Goal: Book appointment/travel/reservation

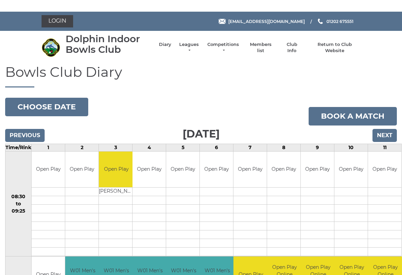
scroll to position [0, 0]
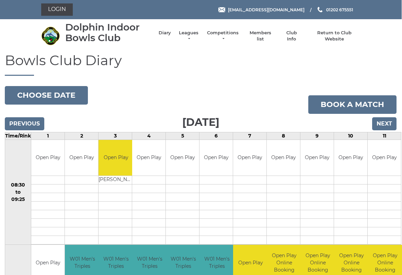
click at [382, 128] on input "Next" at bounding box center [384, 123] width 24 height 13
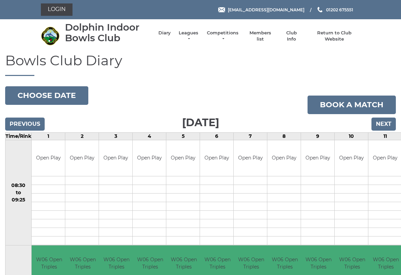
click at [379, 123] on input "Next" at bounding box center [383, 123] width 24 height 13
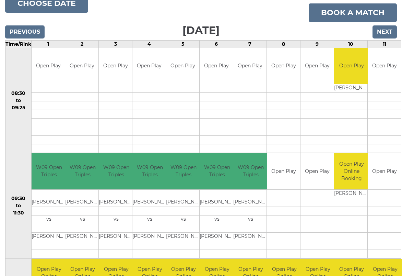
scroll to position [92, 0]
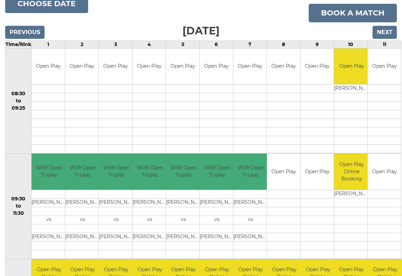
click at [392, 32] on input "Next" at bounding box center [385, 32] width 24 height 13
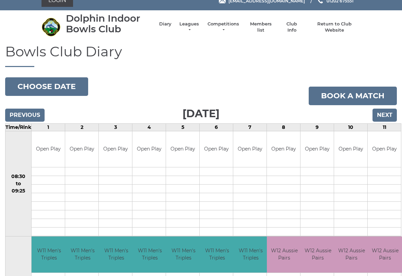
scroll to position [4, 0]
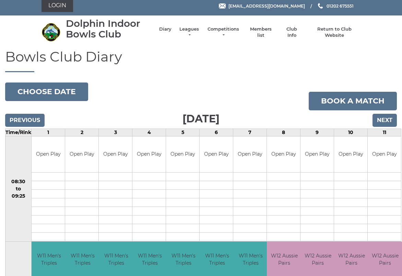
click at [393, 123] on input "Next" at bounding box center [385, 120] width 24 height 13
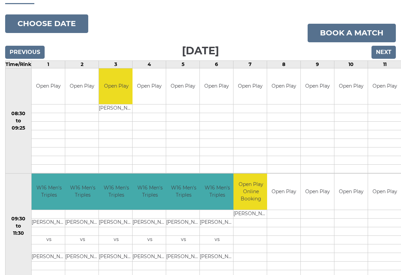
scroll to position [73, 0]
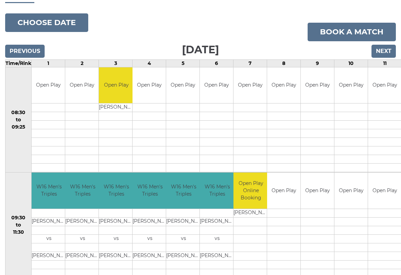
click at [31, 50] on input "Previous" at bounding box center [24, 51] width 39 height 13
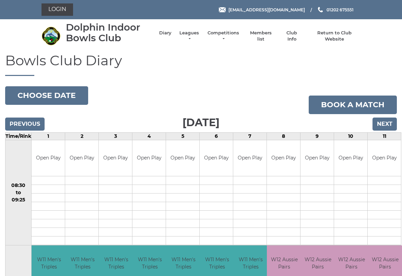
click at [387, 124] on input "Next" at bounding box center [385, 123] width 24 height 13
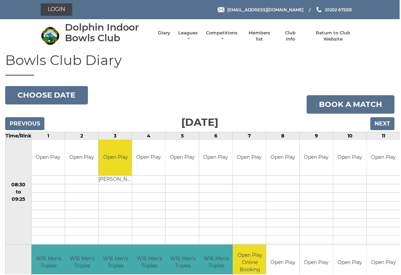
click at [383, 126] on input "Next" at bounding box center [383, 123] width 24 height 13
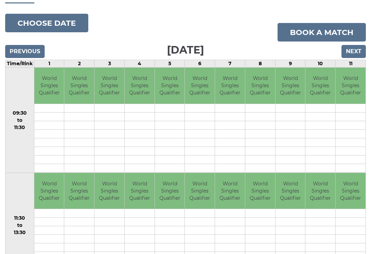
scroll to position [58, 0]
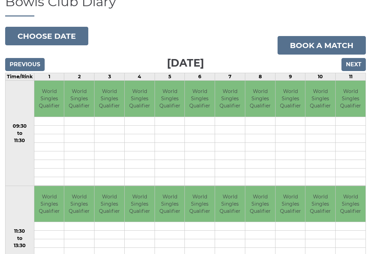
click at [356, 67] on input "Next" at bounding box center [353, 64] width 24 height 13
